Goal: Task Accomplishment & Management: Use online tool/utility

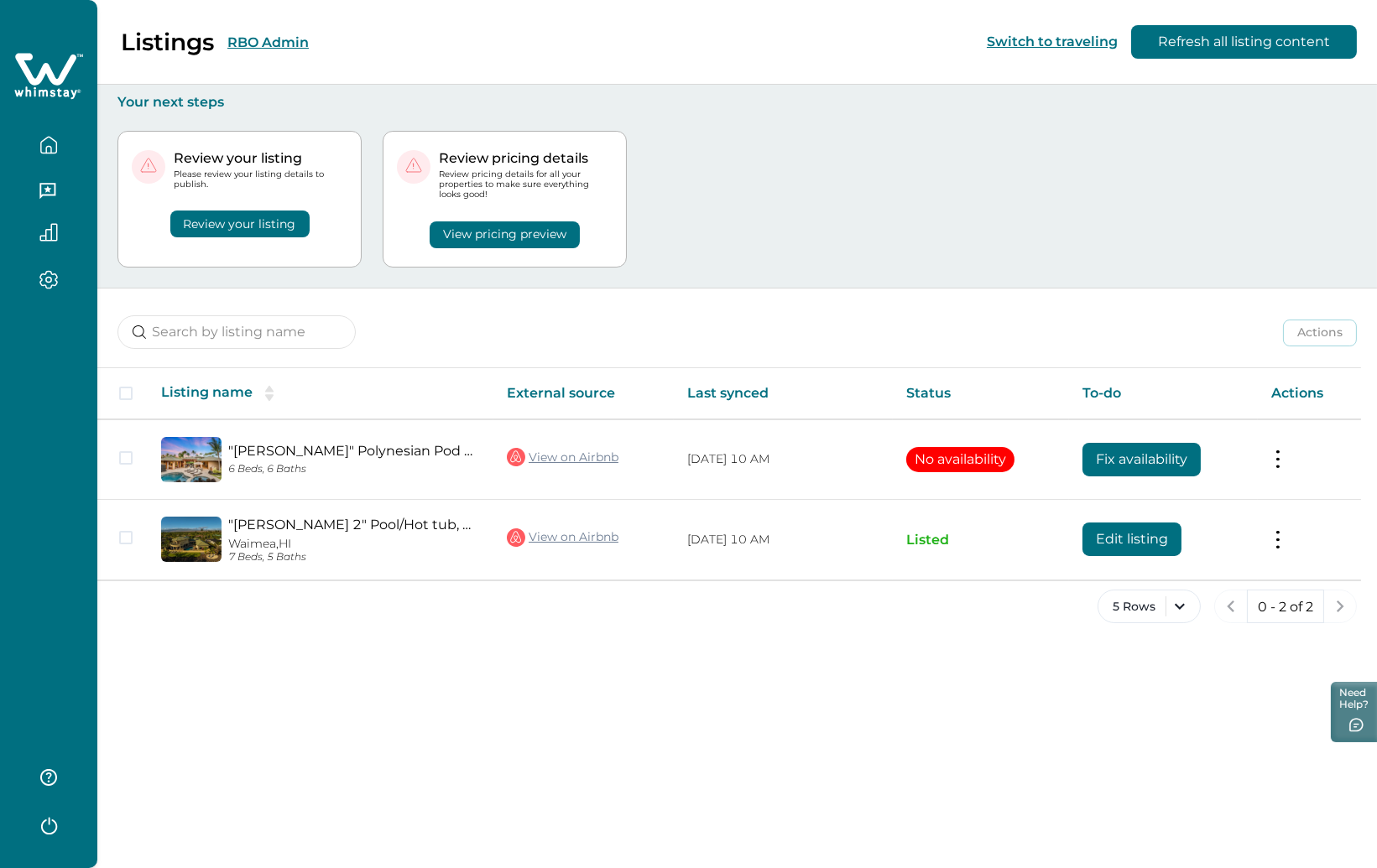
click at [253, 37] on button "RBO Admin" at bounding box center [268, 42] width 81 height 16
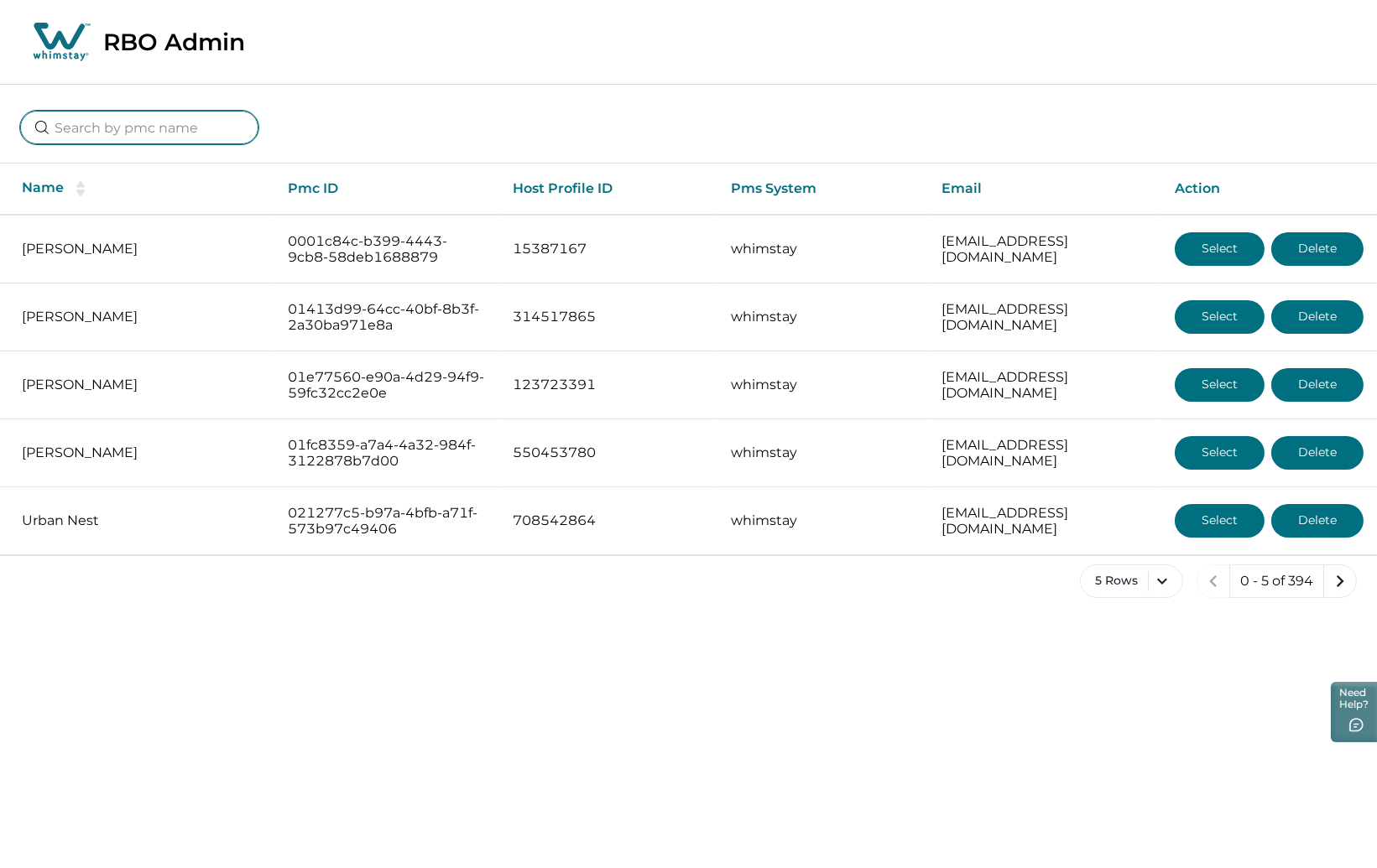
click at [151, 130] on input at bounding box center [140, 128] width 239 height 34
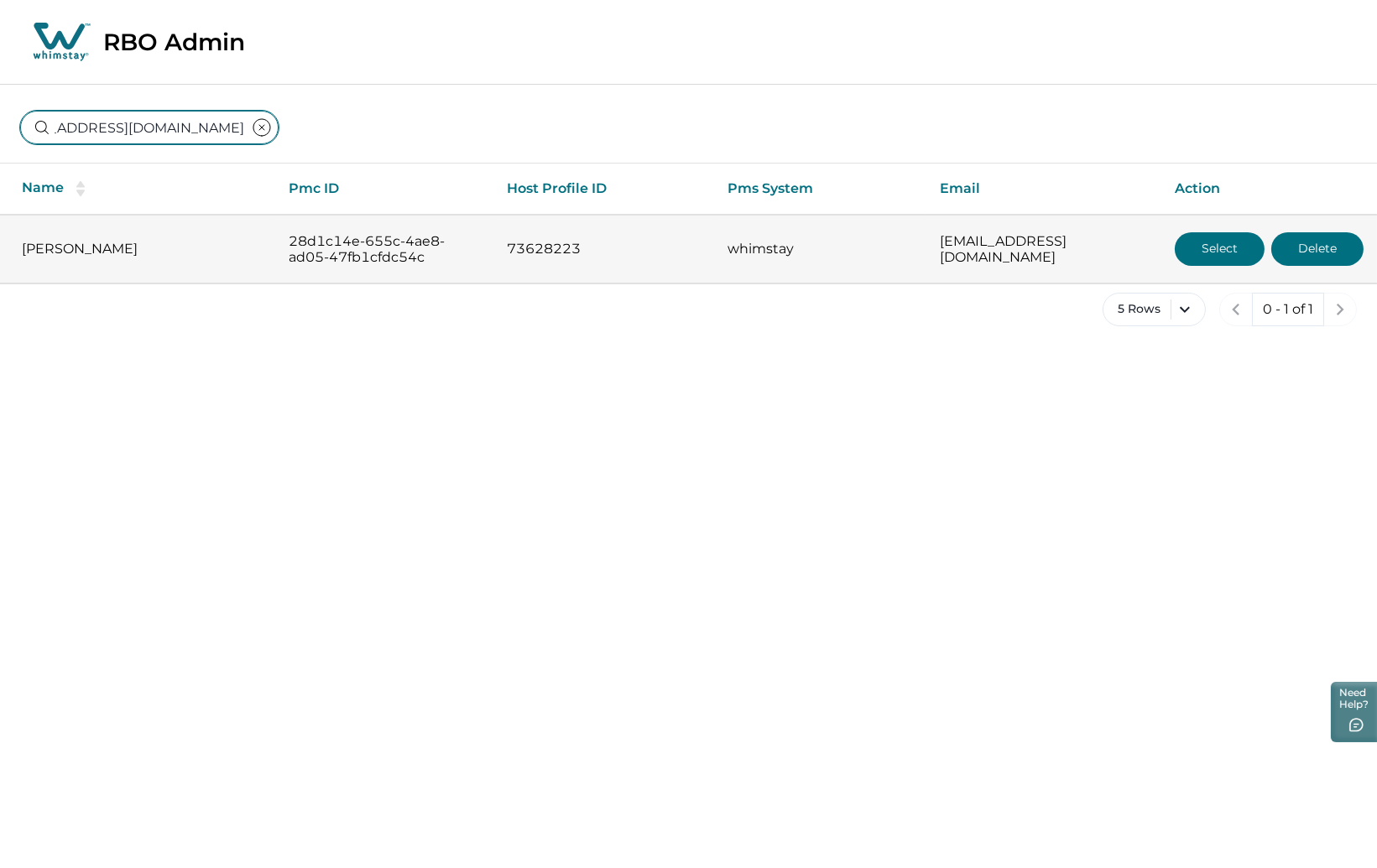
type input "[EMAIL_ADDRESS][DOMAIN_NAME]"
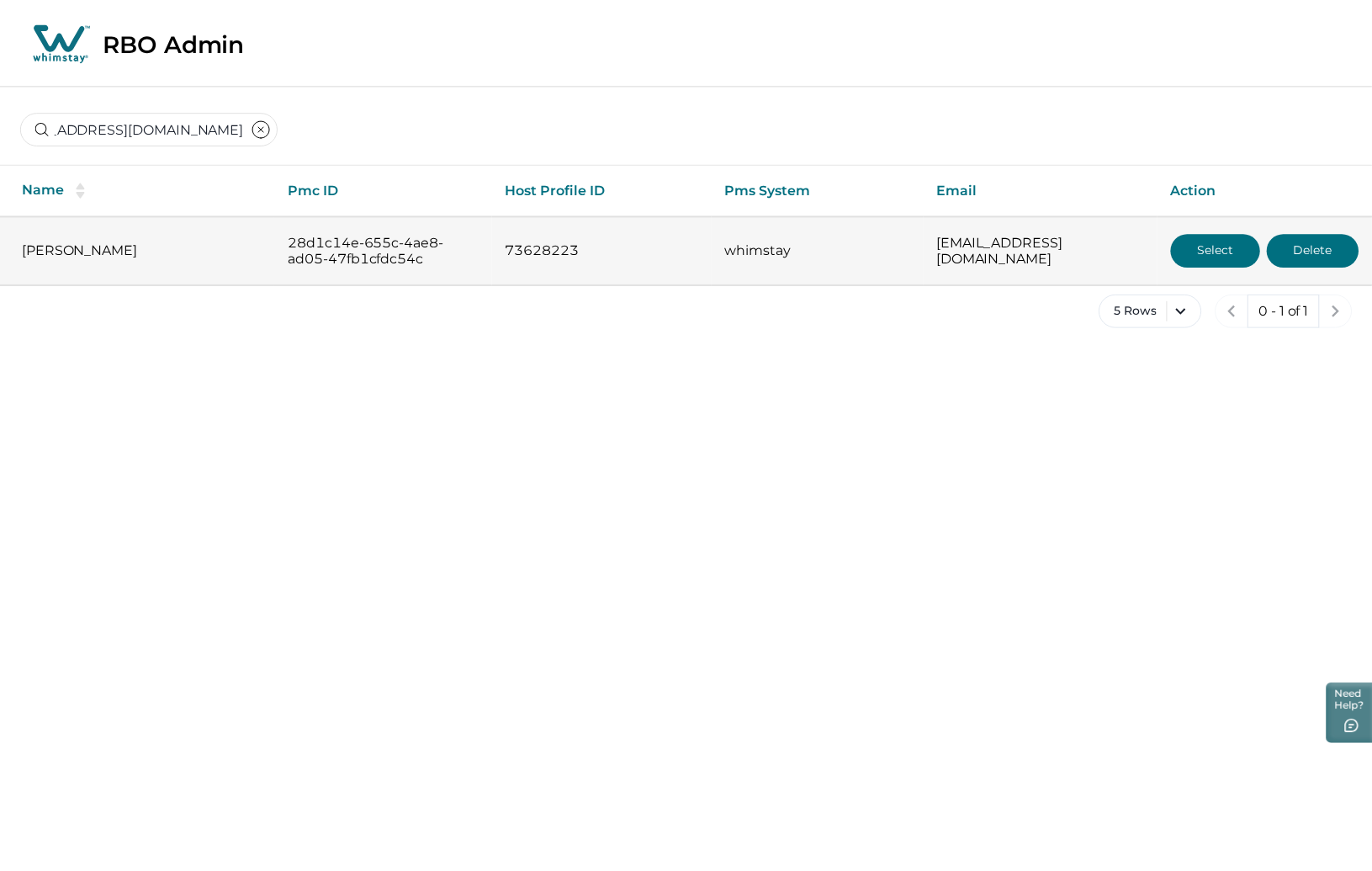
scroll to position [0, 0]
click at [1216, 254] on button "Select" at bounding box center [1223, 250] width 90 height 34
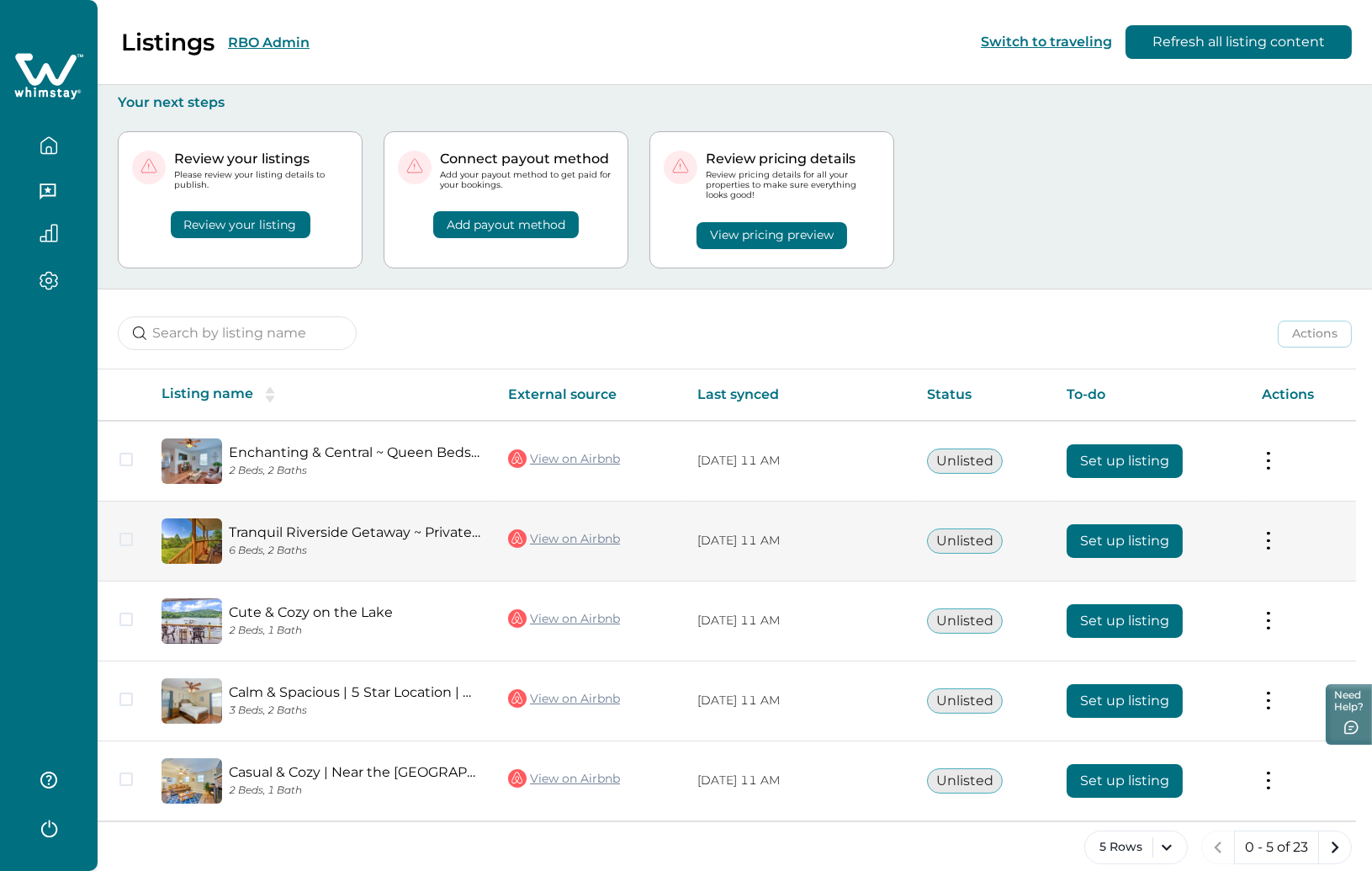
scroll to position [20, 0]
